Goal: Information Seeking & Learning: Learn about a topic

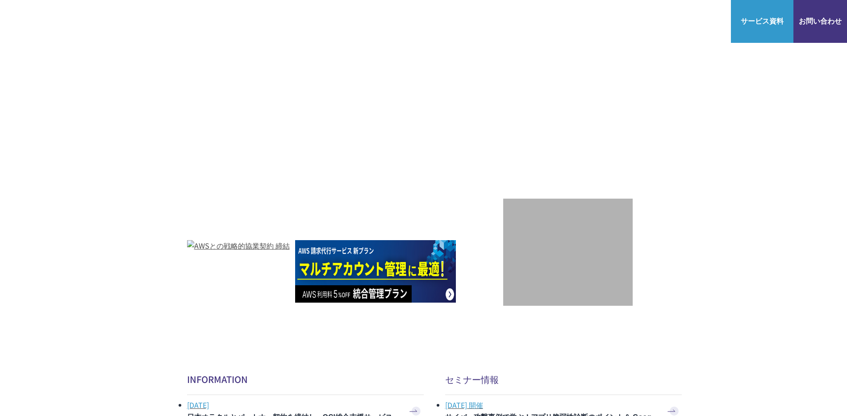
scroll to position [15, 0]
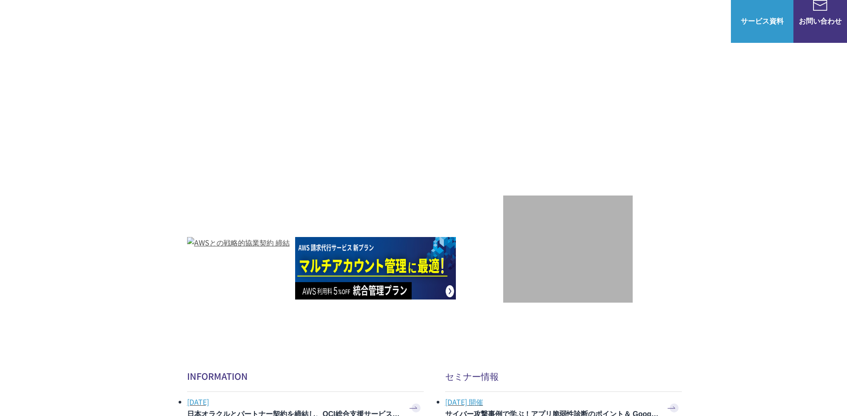
click at [217, 83] on link "AWS請求代行サービス" at bounding box center [225, 87] width 63 height 9
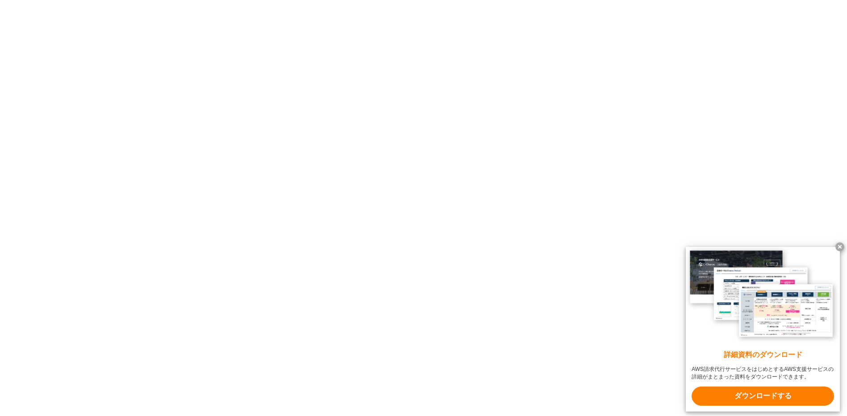
scroll to position [1206, 0]
drag, startPoint x: 202, startPoint y: 151, endPoint x: 238, endPoint y: 153, distance: 35.3
drag, startPoint x: 238, startPoint y: 153, endPoint x: 212, endPoint y: 141, distance: 28.4
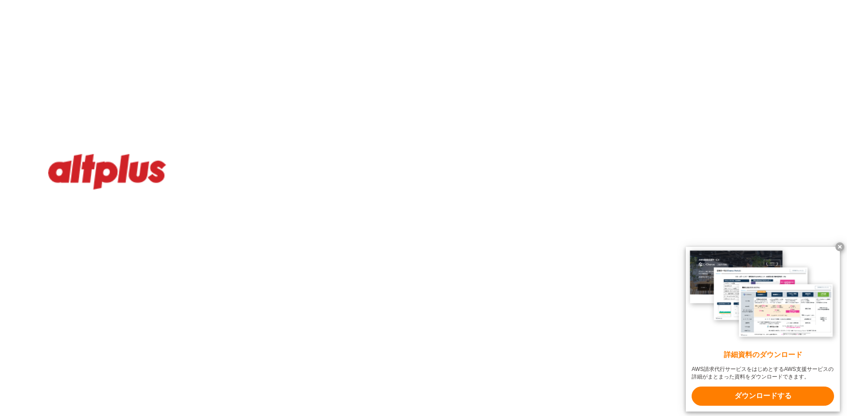
copy th "アカウント セキュリティ"
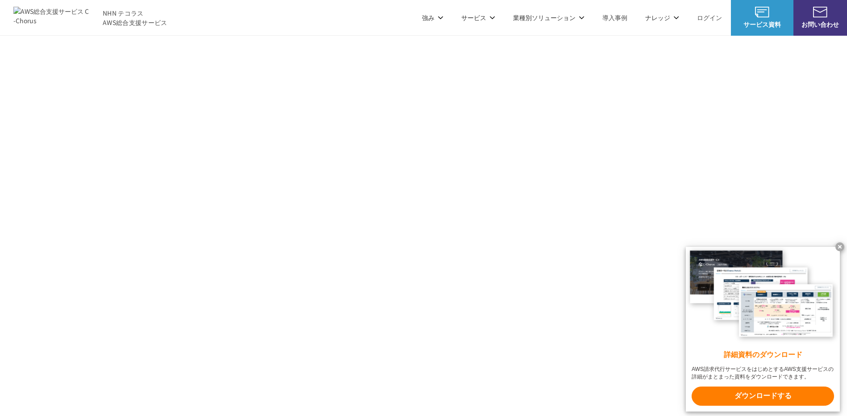
scroll to position [4224, 0]
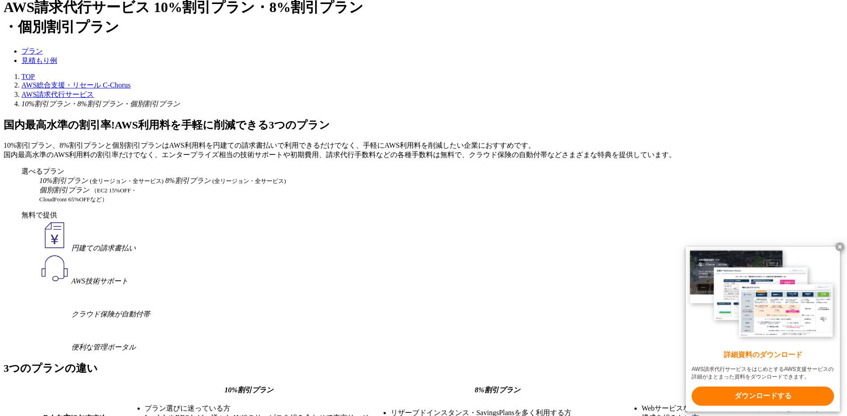
scroll to position [1594, 0]
